Goal: Information Seeking & Learning: Find specific fact

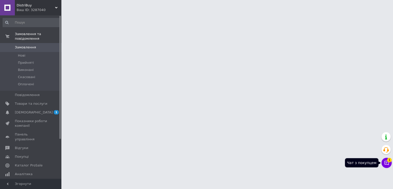
click at [387, 161] on icon at bounding box center [386, 162] width 5 height 5
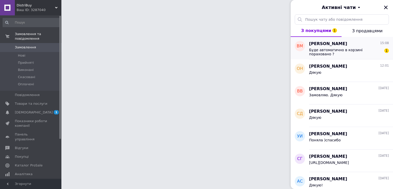
click at [344, 49] on span "Буде автоматично в корзині пораховано ?" at bounding box center [345, 52] width 73 height 8
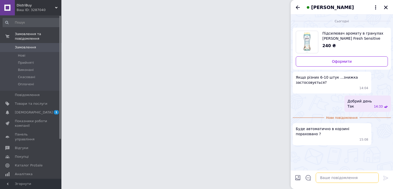
click at [329, 179] on textarea at bounding box center [347, 178] width 63 height 10
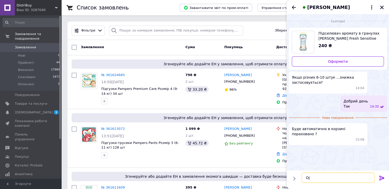
type textarea "O"
type textarea "Щ"
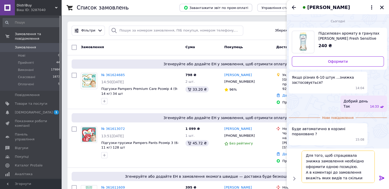
scroll to position [3, 0]
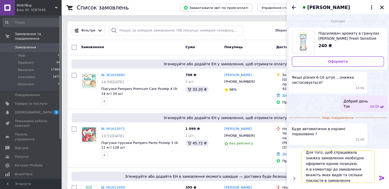
click at [364, 154] on textarea "Для того, щоб спрацювала знижка замовлення необхідно оформити одною позицією. А…" at bounding box center [338, 167] width 73 height 32
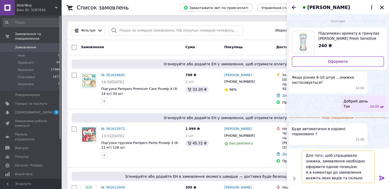
scroll to position [6, 0]
click at [337, 179] on textarea "Для того, щоб спрацювала знижка, замовлення необхідно оформити одною позицією. …" at bounding box center [338, 167] width 73 height 32
type textarea "Для того, щоб спрацювала знижка, замовлення необхідно оформити одною позицією. …"
click at [381, 179] on icon at bounding box center [382, 178] width 5 height 5
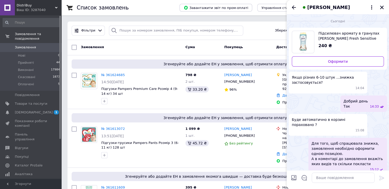
scroll to position [2, 0]
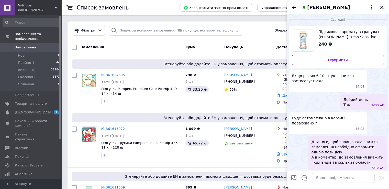
click at [381, 8] on icon "Закрити" at bounding box center [382, 7] width 5 height 5
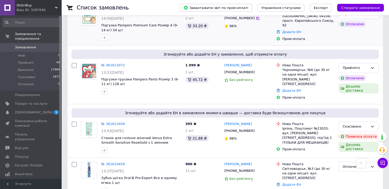
scroll to position [26, 0]
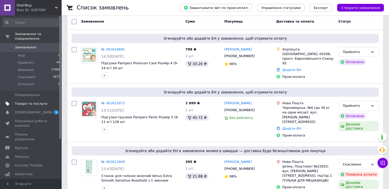
click at [38, 101] on span "Товари та послуги" at bounding box center [31, 103] width 33 height 5
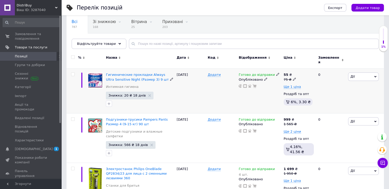
scroll to position [26, 0]
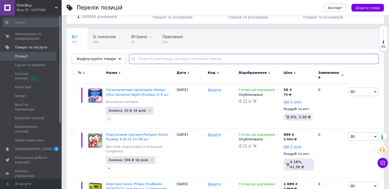
click at [157, 57] on input "text" at bounding box center [254, 59] width 250 height 10
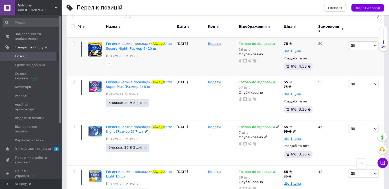
scroll to position [51, 0]
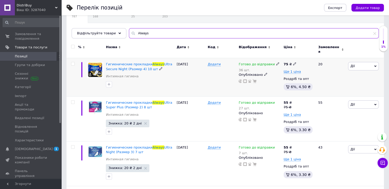
type input "Always"
click at [294, 71] on div "75 ₴ Ще 1 ціна Роздріб та опт 6%, 4.50 ₴" at bounding box center [299, 77] width 30 height 30
click at [294, 70] on span "Ще 1 ціна" at bounding box center [292, 72] width 17 height 4
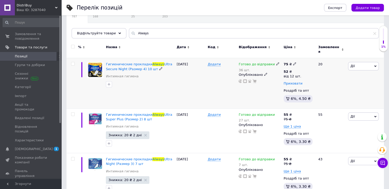
click at [292, 81] on span "Приховати" at bounding box center [293, 83] width 19 height 4
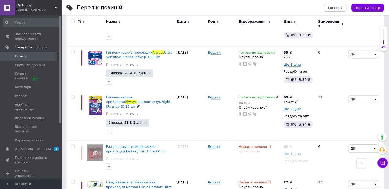
scroll to position [305, 0]
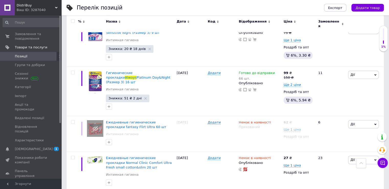
click at [20, 55] on span "Позиції" at bounding box center [21, 56] width 13 height 5
